Goal: Information Seeking & Learning: Learn about a topic

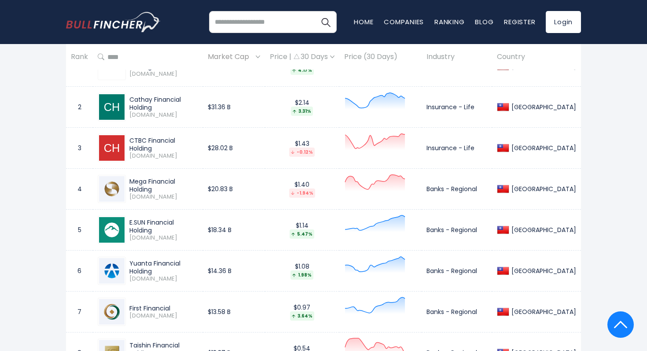
scroll to position [467, 0]
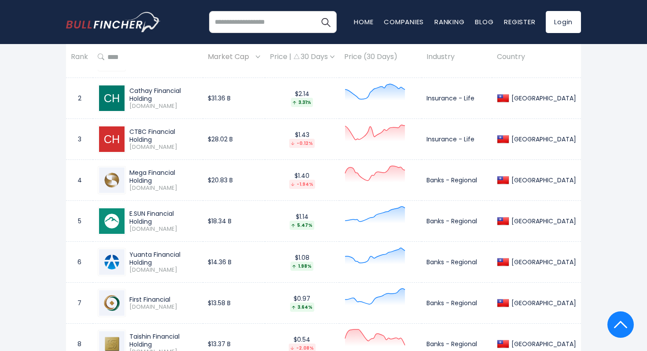
drag, startPoint x: 220, startPoint y: 219, endPoint x: 268, endPoint y: 219, distance: 47.5
click at [269, 219] on tr "5 E.SUN Financial Holding [DOMAIN_NAME] $18.34 B $1.14 5.47% Banks - Regional […" at bounding box center [323, 221] width 515 height 41
click at [265, 219] on td "$18.34 B" at bounding box center [234, 221] width 62 height 41
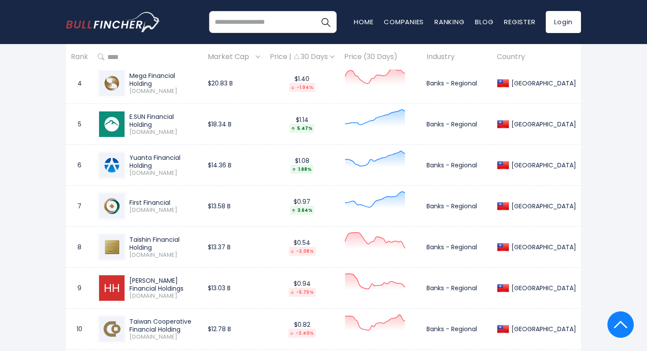
drag, startPoint x: 224, startPoint y: 250, endPoint x: 258, endPoint y: 250, distance: 33.9
click at [259, 250] on tr "8 Taishin Financial Holding [DOMAIN_NAME] $13.37 B $0.54 -2.08% Banks - Regiona…" at bounding box center [323, 247] width 515 height 41
click at [258, 250] on td "$13.37 B" at bounding box center [234, 247] width 62 height 41
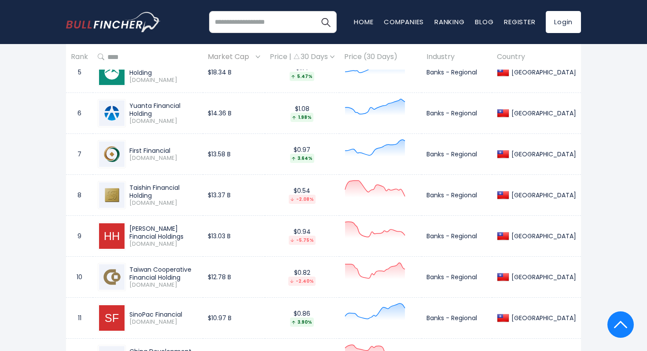
scroll to position [606, 0]
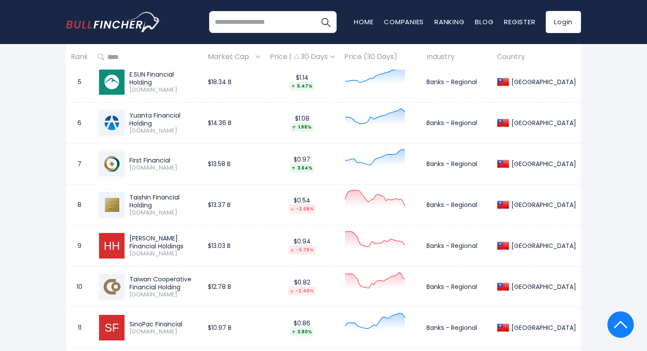
drag, startPoint x: 188, startPoint y: 107, endPoint x: 209, endPoint y: 129, distance: 29.9
click at [203, 129] on td "Yuanta Financial Holding [DOMAIN_NAME]" at bounding box center [148, 123] width 110 height 41
click at [198, 129] on span "[DOMAIN_NAME]" at bounding box center [163, 130] width 69 height 7
drag, startPoint x: 218, startPoint y: 124, endPoint x: 285, endPoint y: 124, distance: 66.9
click at [287, 124] on tr "6 Yuanta Financial Holding [DOMAIN_NAME] $14.36 B $1.08 1.98% Banks - Regional …" at bounding box center [323, 123] width 515 height 41
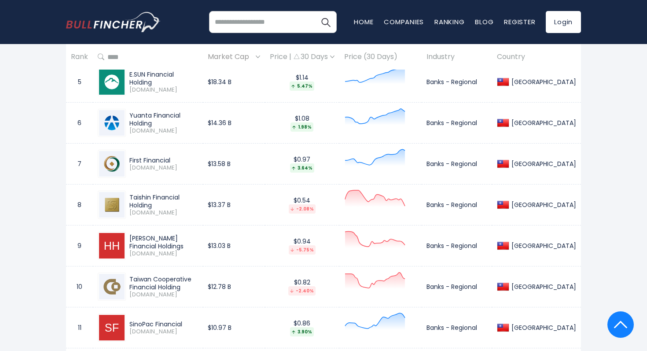
click at [265, 123] on td "$14.36 B" at bounding box center [234, 123] width 62 height 41
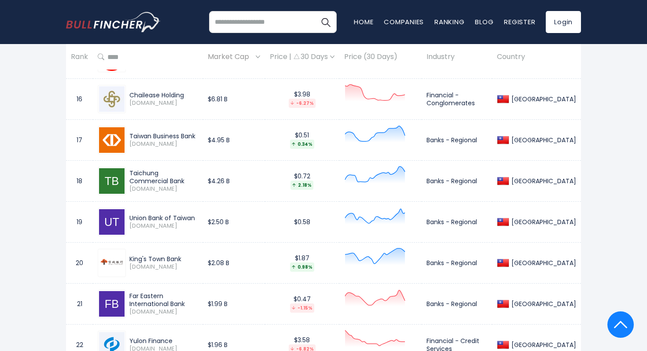
scroll to position [1086, 0]
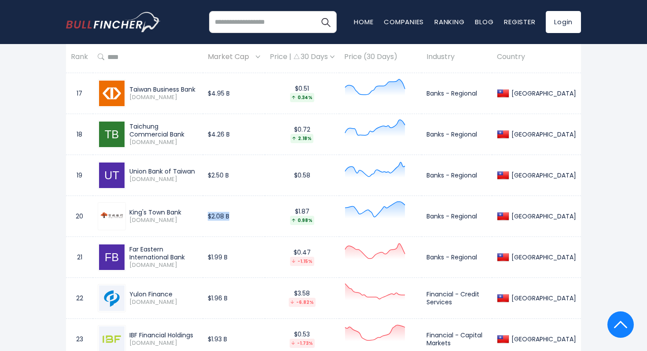
drag, startPoint x: 232, startPoint y: 207, endPoint x: 269, endPoint y: 216, distance: 37.7
click at [265, 217] on td "$2.08 B" at bounding box center [234, 215] width 62 height 41
click at [265, 216] on td "$2.08 B" at bounding box center [234, 215] width 62 height 41
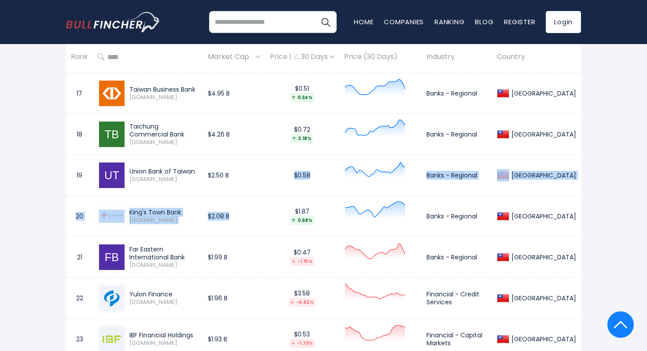
drag, startPoint x: 269, startPoint y: 216, endPoint x: 242, endPoint y: 194, distance: 35.0
click at [242, 194] on tbody "1 Fubon Financial Holding [DOMAIN_NAME] $40.23 B $2.94 4.17% Insurance - Life […" at bounding box center [323, 235] width 515 height 1637
click at [242, 194] on td "$2.50 B" at bounding box center [234, 174] width 62 height 41
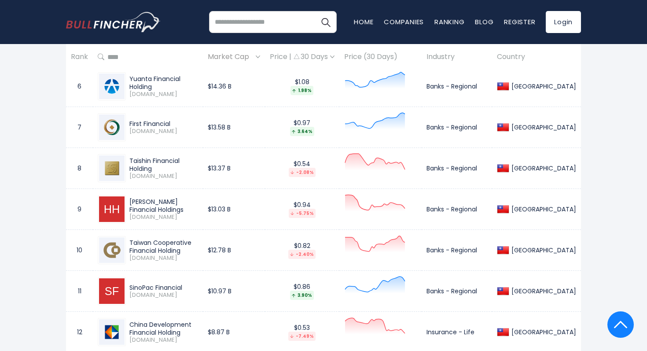
scroll to position [645, 0]
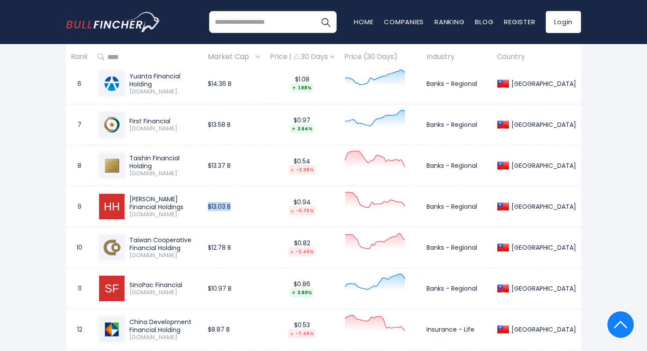
drag, startPoint x: 230, startPoint y: 208, endPoint x: 260, endPoint y: 208, distance: 30.4
click at [260, 208] on td "$13.03 B" at bounding box center [234, 206] width 62 height 41
drag, startPoint x: 260, startPoint y: 208, endPoint x: 218, endPoint y: 208, distance: 42.2
click at [218, 208] on tr "9 [PERSON_NAME] Financial Holdings [DOMAIN_NAME] $13.03 B $0.94 -5.75% Banks - …" at bounding box center [323, 206] width 515 height 41
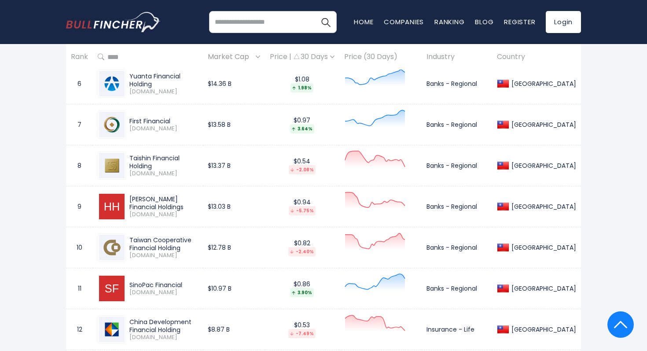
click at [198, 211] on span "[DOMAIN_NAME]" at bounding box center [163, 214] width 69 height 7
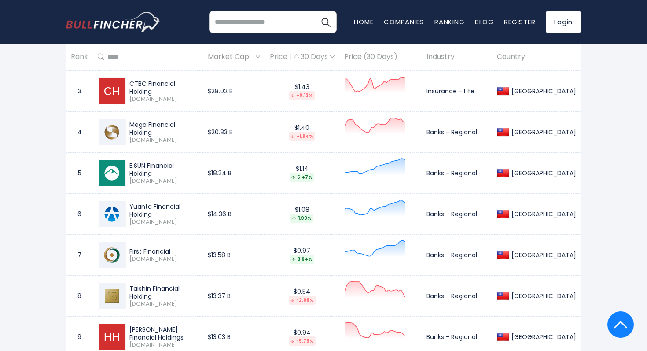
scroll to position [616, 0]
